Goal: Information Seeking & Learning: Check status

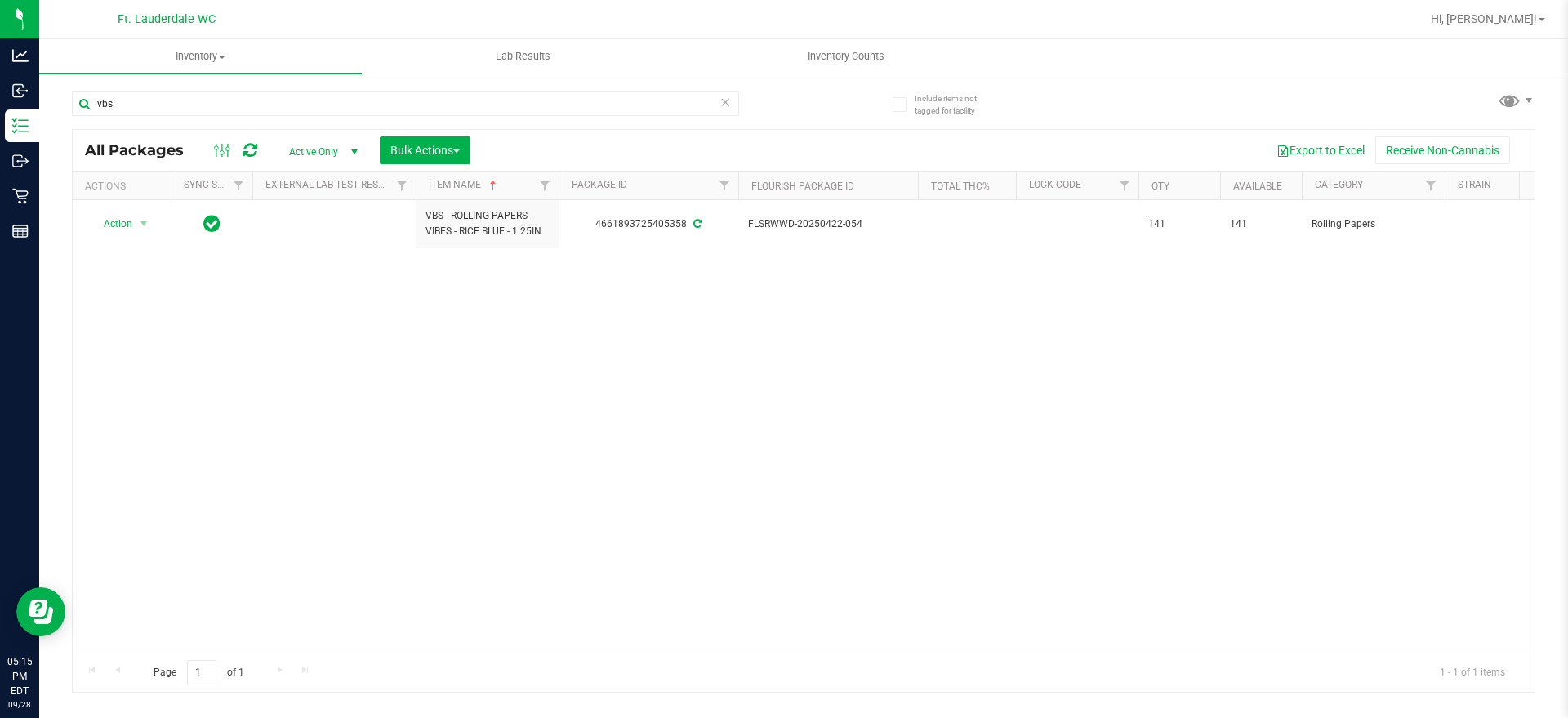
click at [725, 100] on icon at bounding box center [725, 101] width 11 height 19
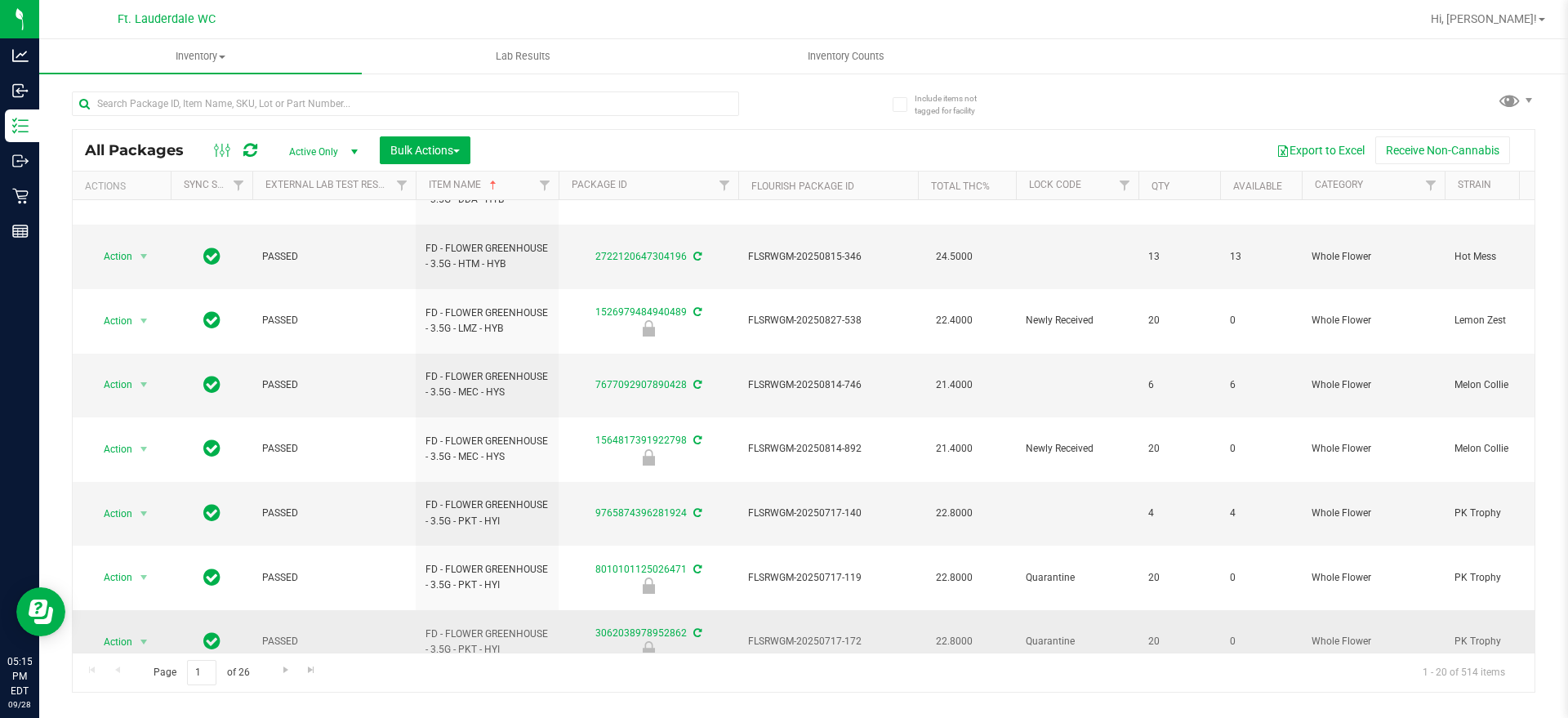
scroll to position [561, 0]
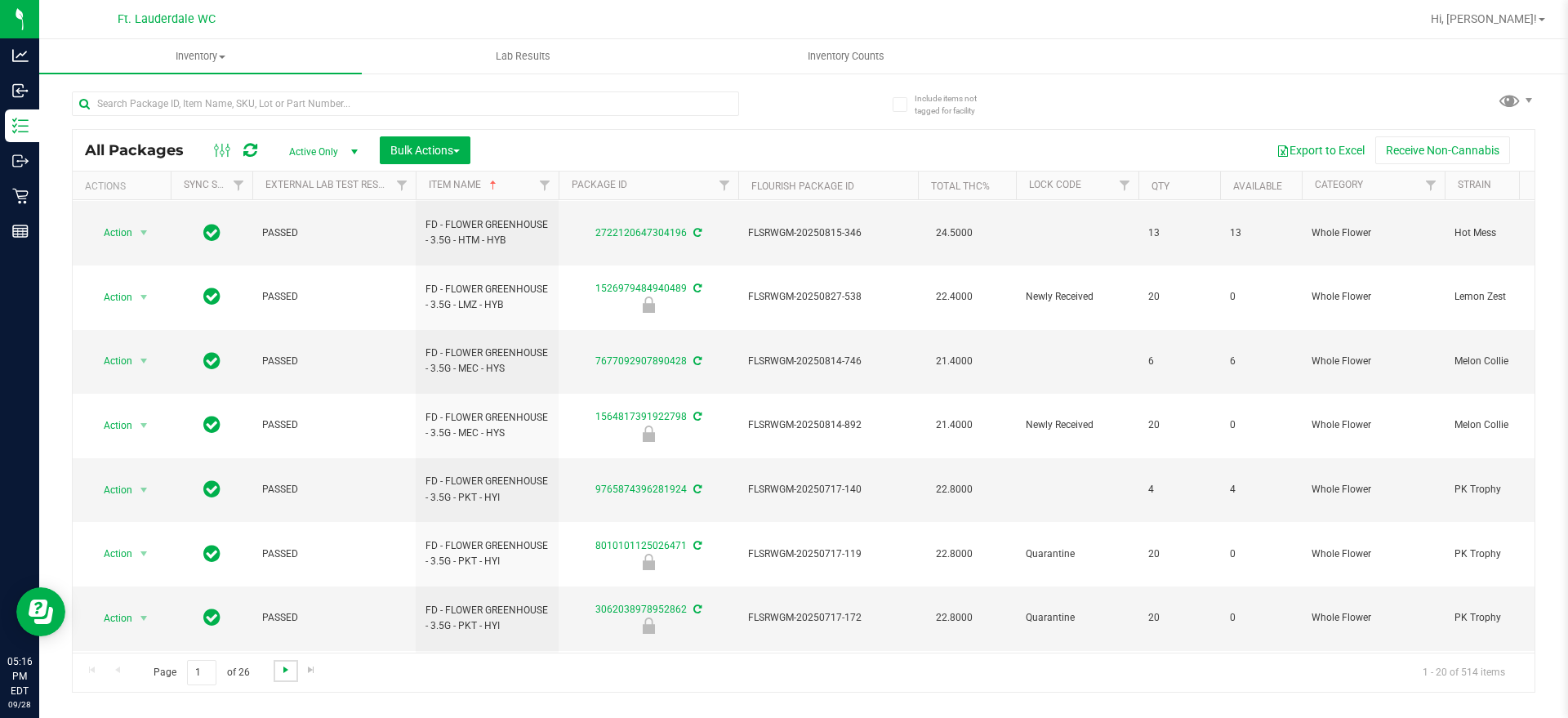
click at [286, 666] on span "Go to the next page" at bounding box center [286, 670] width 13 height 13
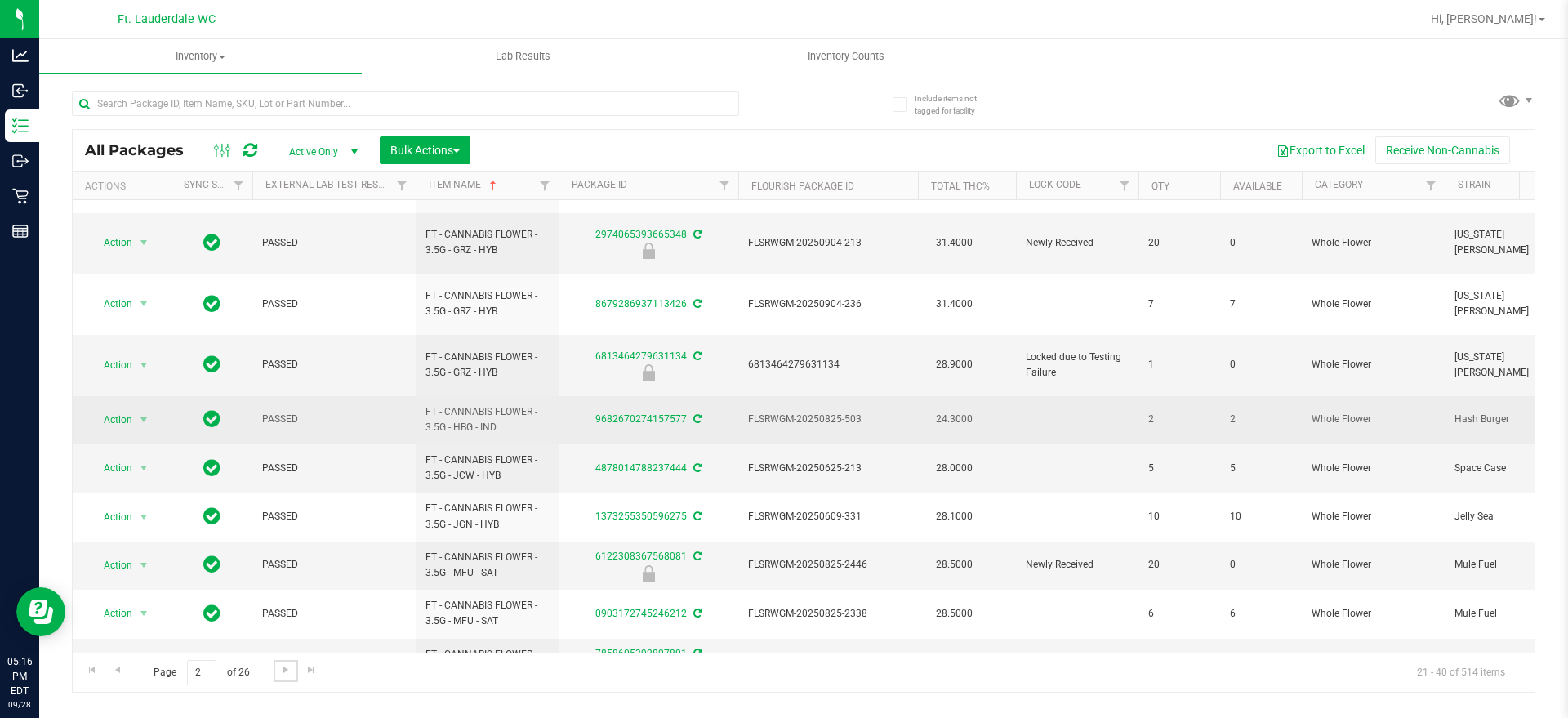
scroll to position [546, 0]
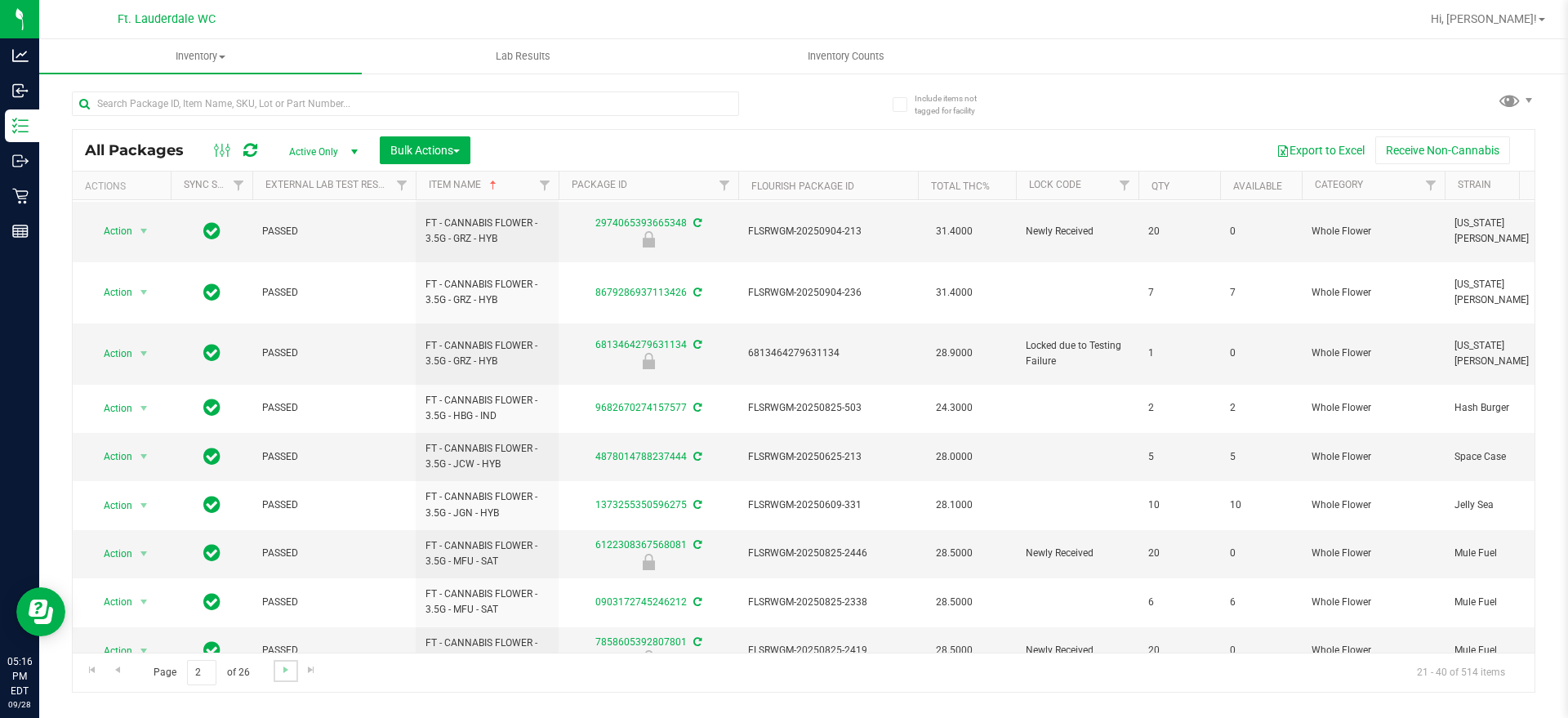
click at [296, 663] on link "Go to the next page" at bounding box center [286, 671] width 24 height 22
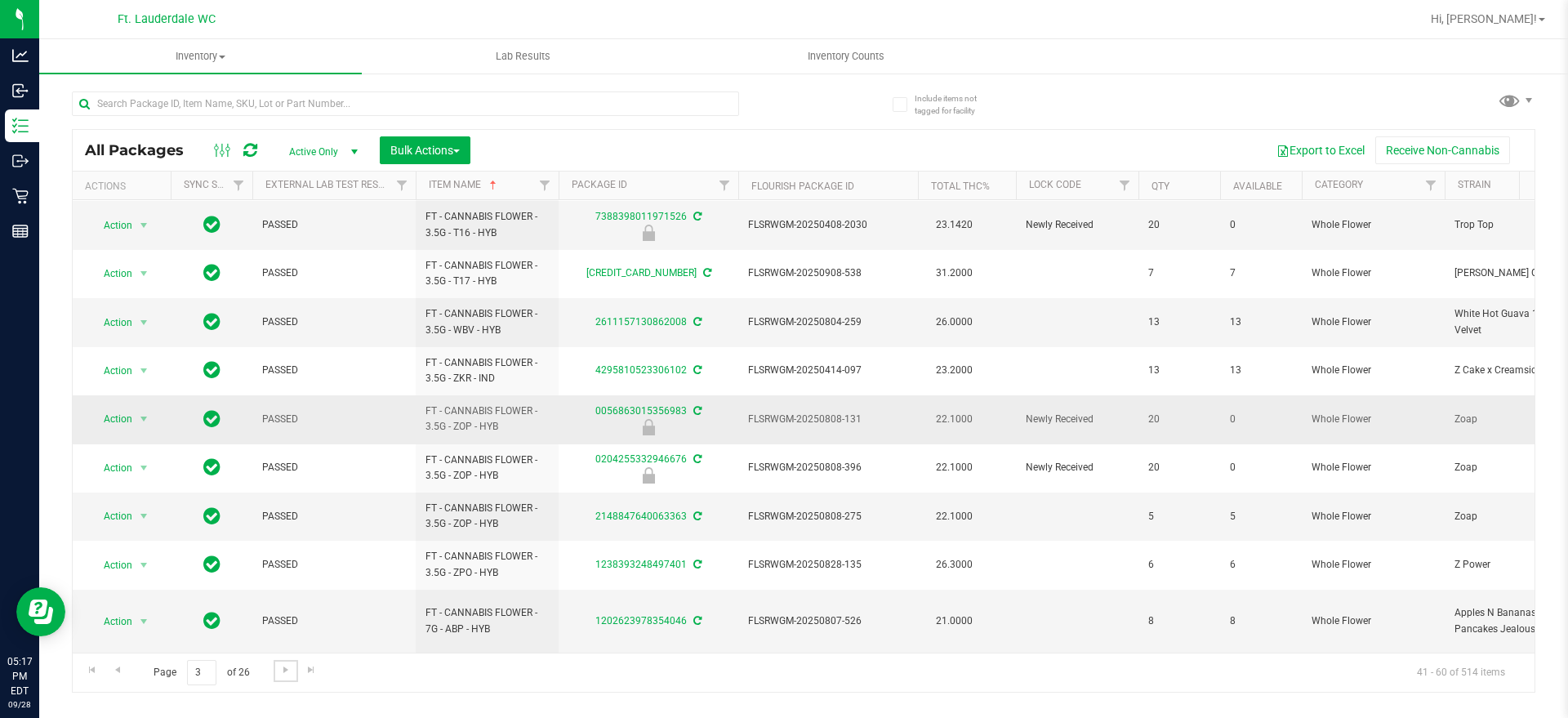
scroll to position [545, 0]
click at [201, 669] on input "3" at bounding box center [202, 673] width 29 height 26
type input "1"
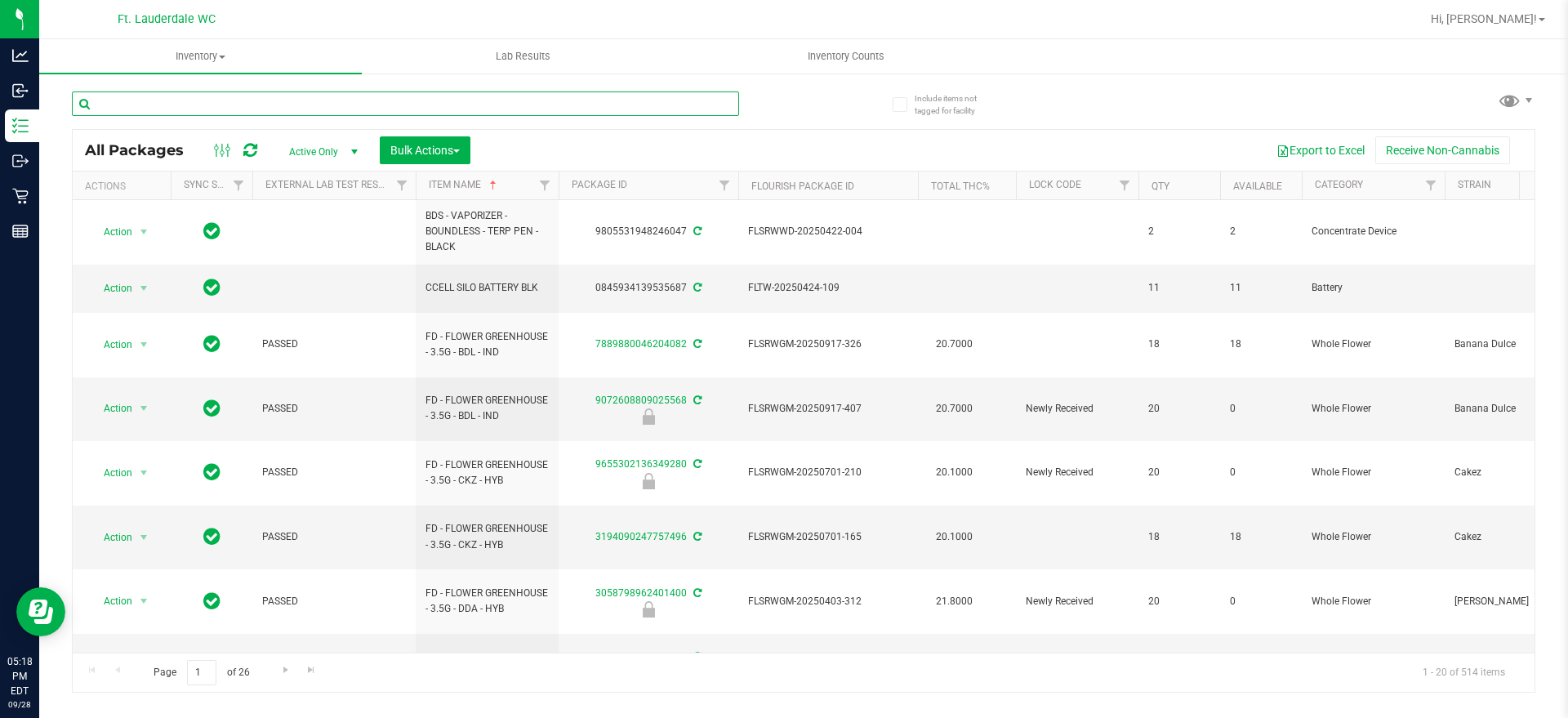
click at [488, 110] on input "text" at bounding box center [405, 104] width 667 height 25
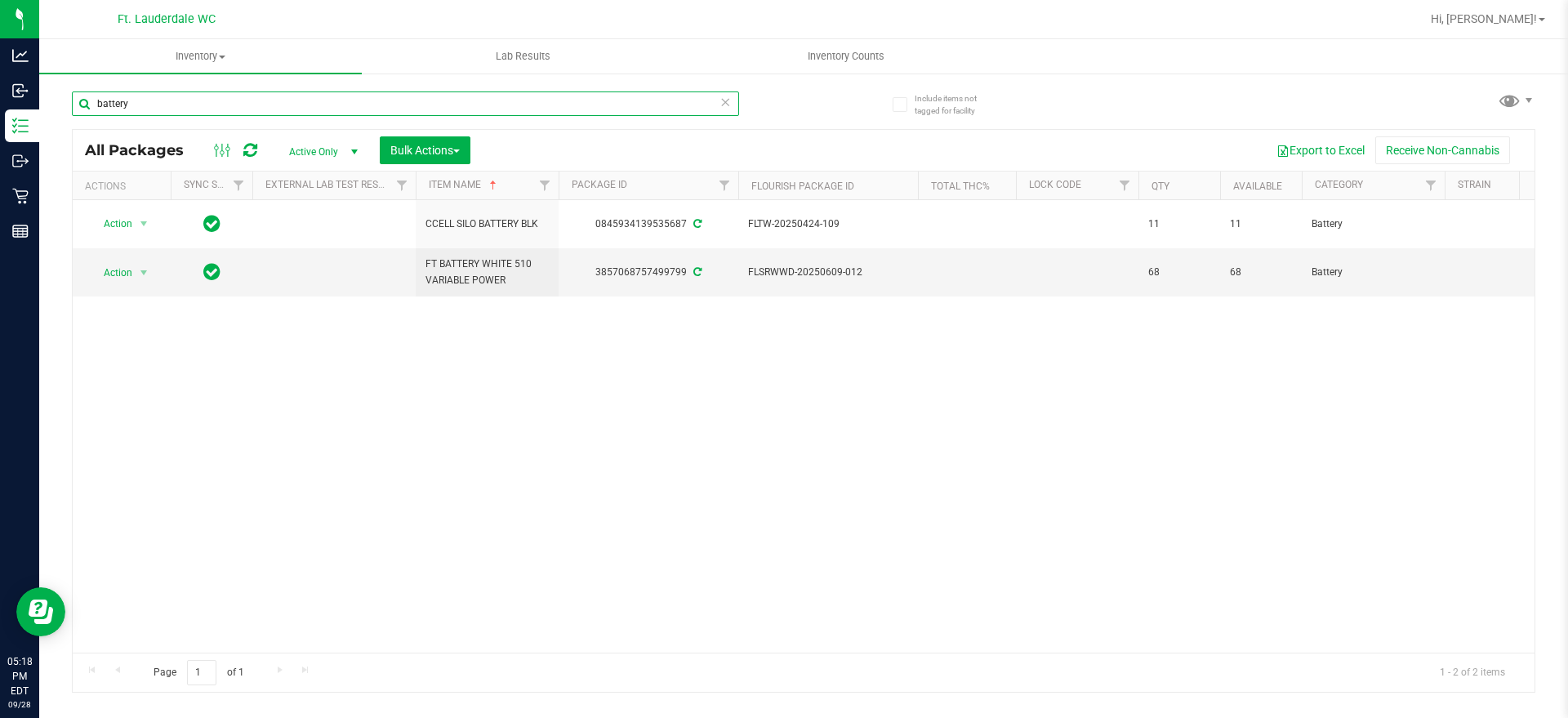
type input "battery"
click at [720, 104] on icon at bounding box center [725, 101] width 11 height 19
